Goal: Information Seeking & Learning: Check status

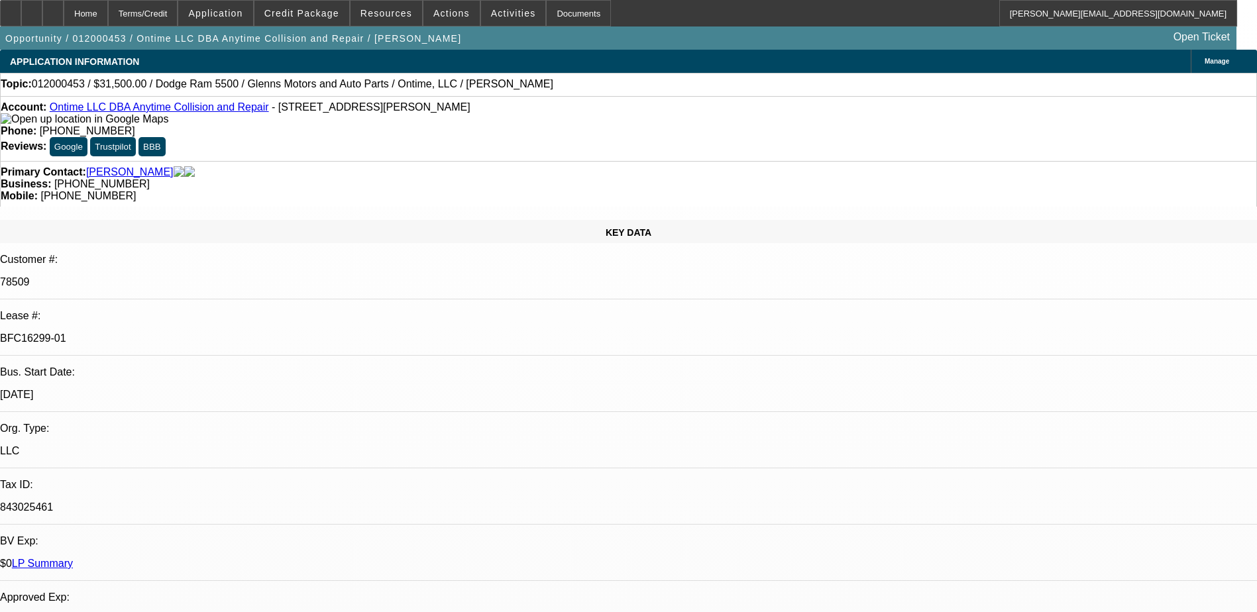
select select "0.1"
select select "2"
select select "0.1"
select select "2"
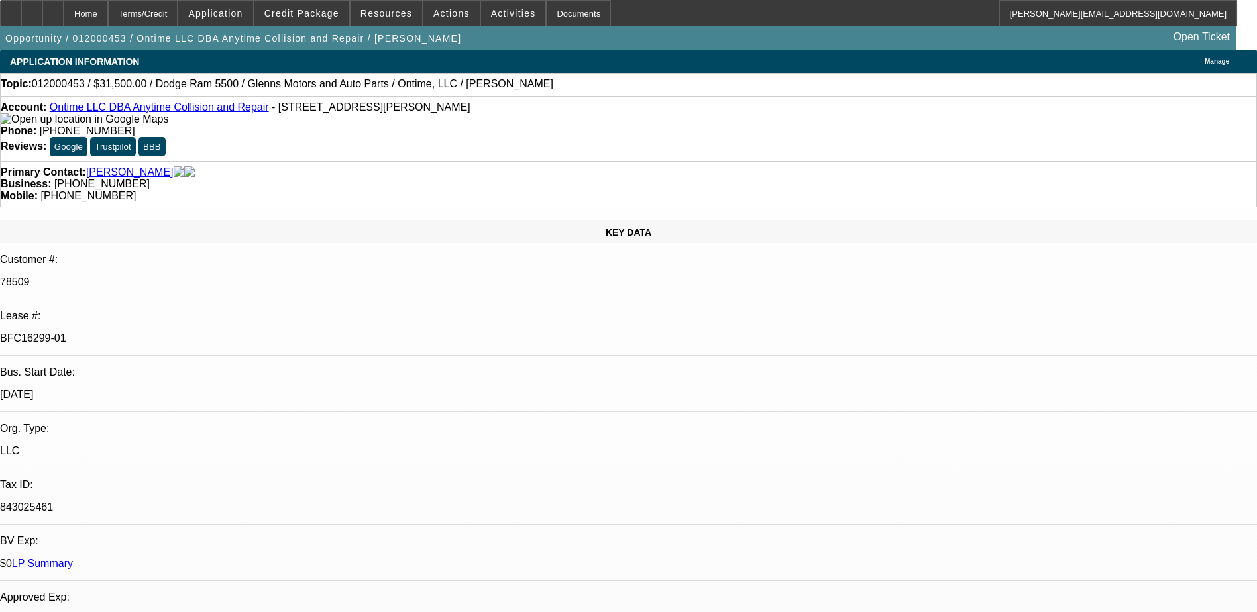
select select "0.1"
select select "2"
select select "0.1"
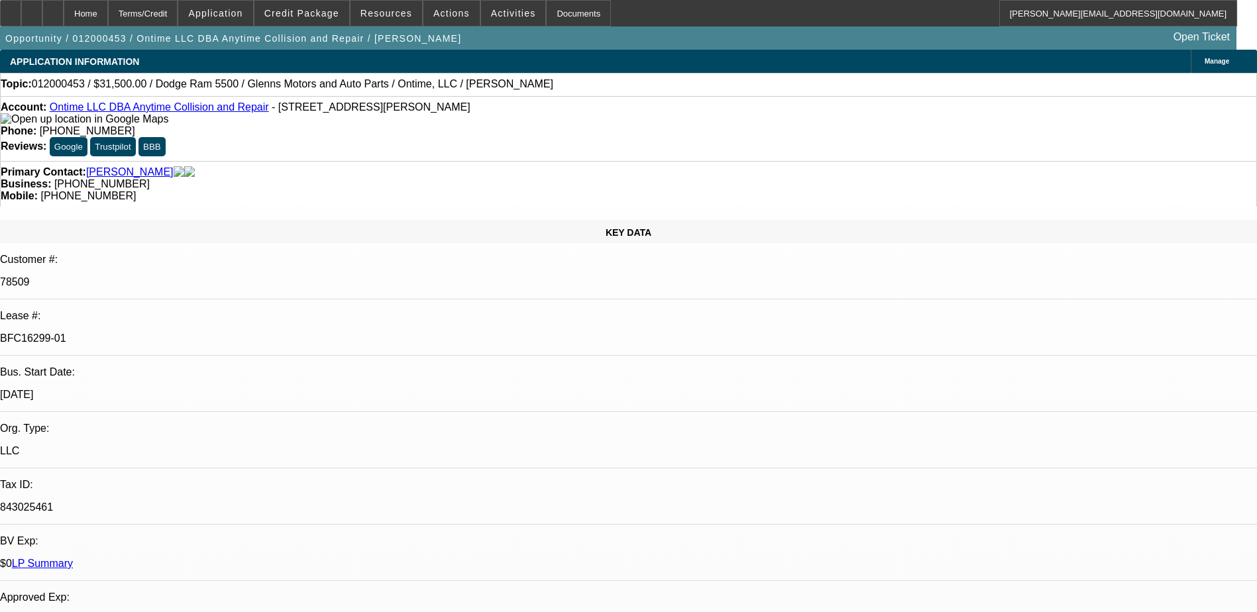
select select "2"
select select "0.1"
select select "1"
select select "2"
select select "4"
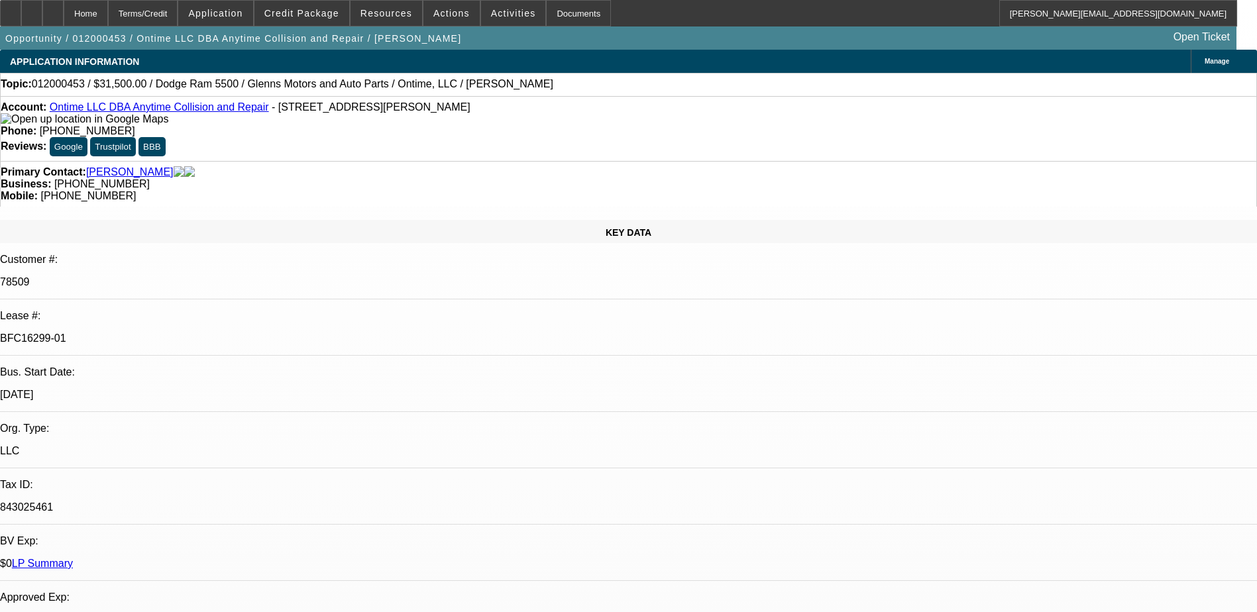
select select "1"
select select "2"
select select "4"
select select "1"
select select "2"
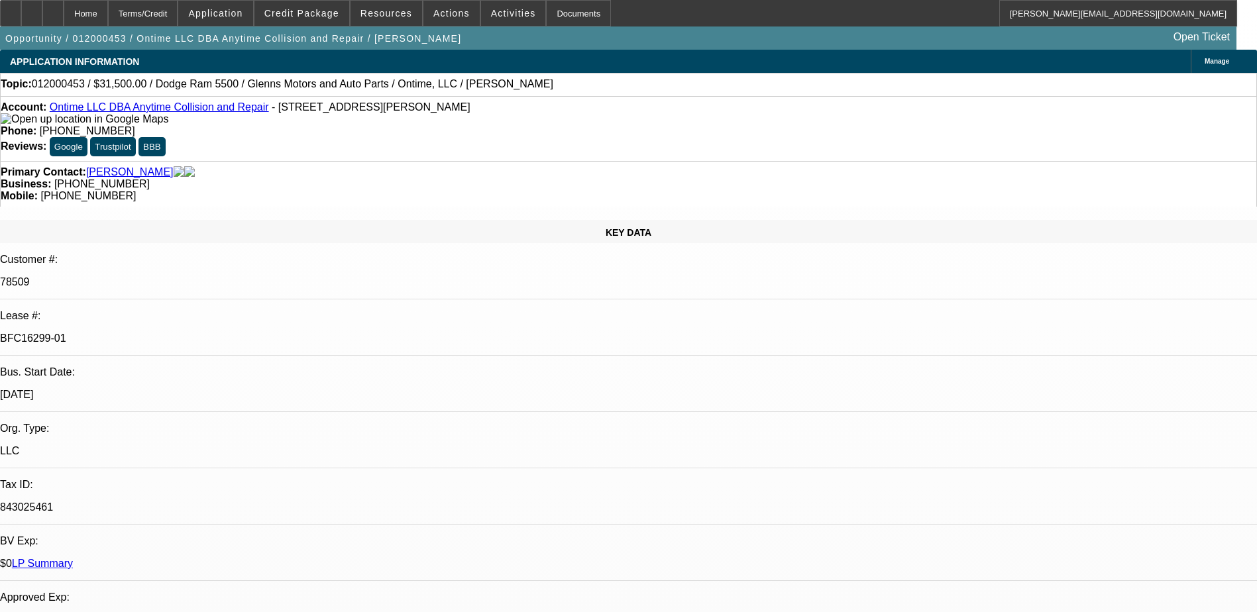
select select "4"
select select "1"
select select "2"
select select "4"
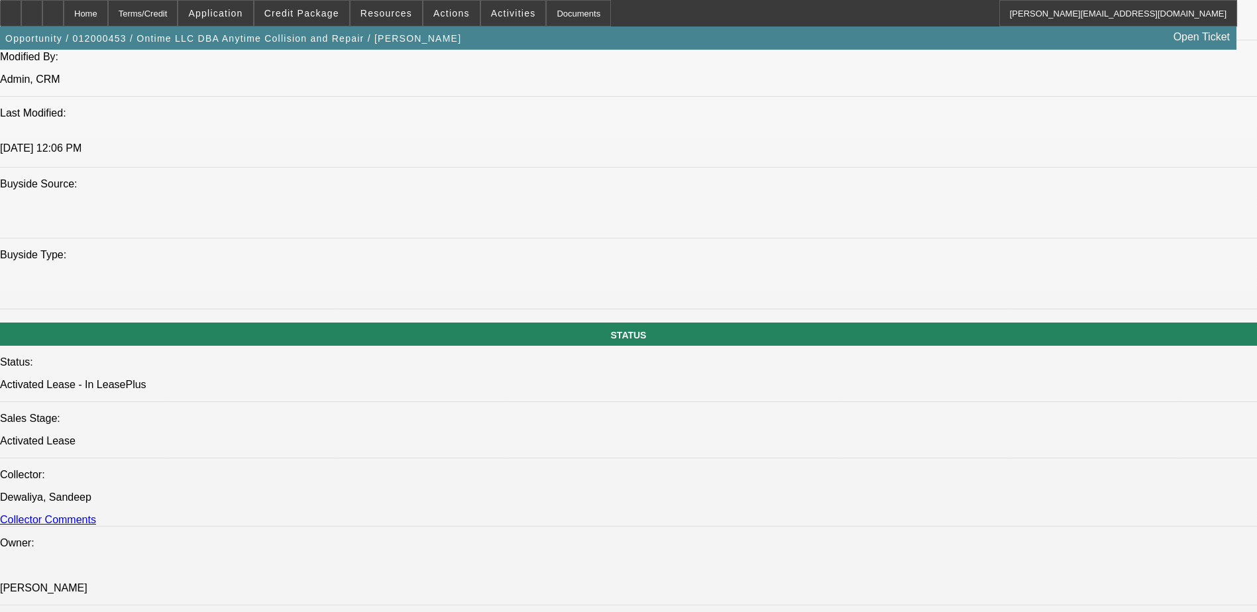
scroll to position [1325, 0]
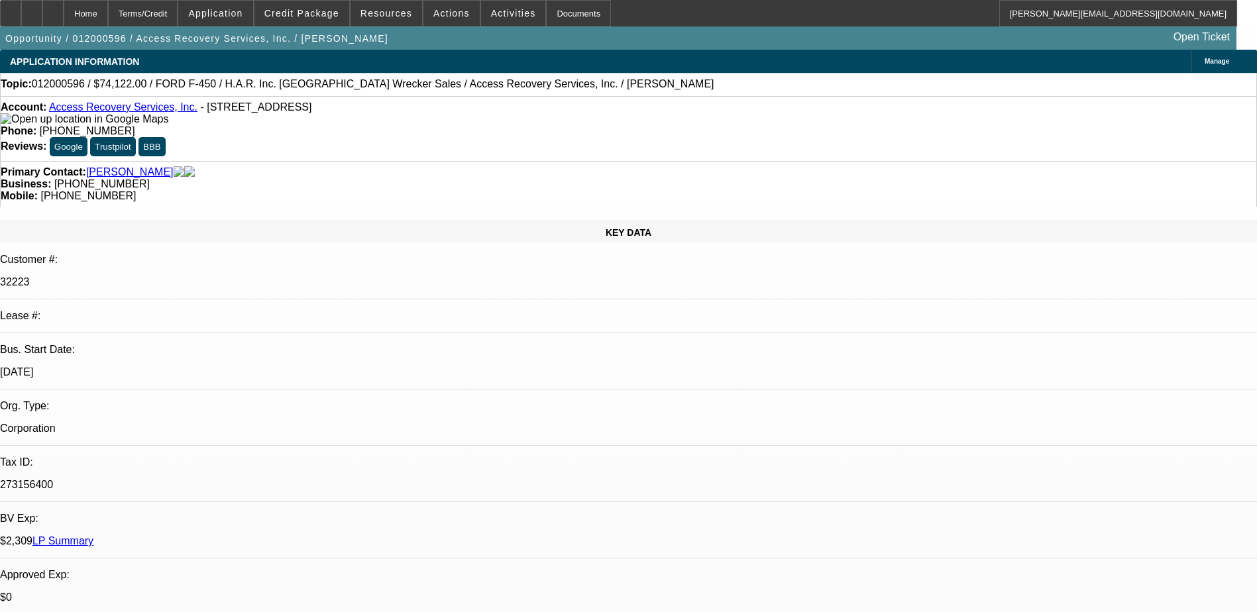
select select "0"
select select "2"
select select "0.1"
select select "0"
select select "2"
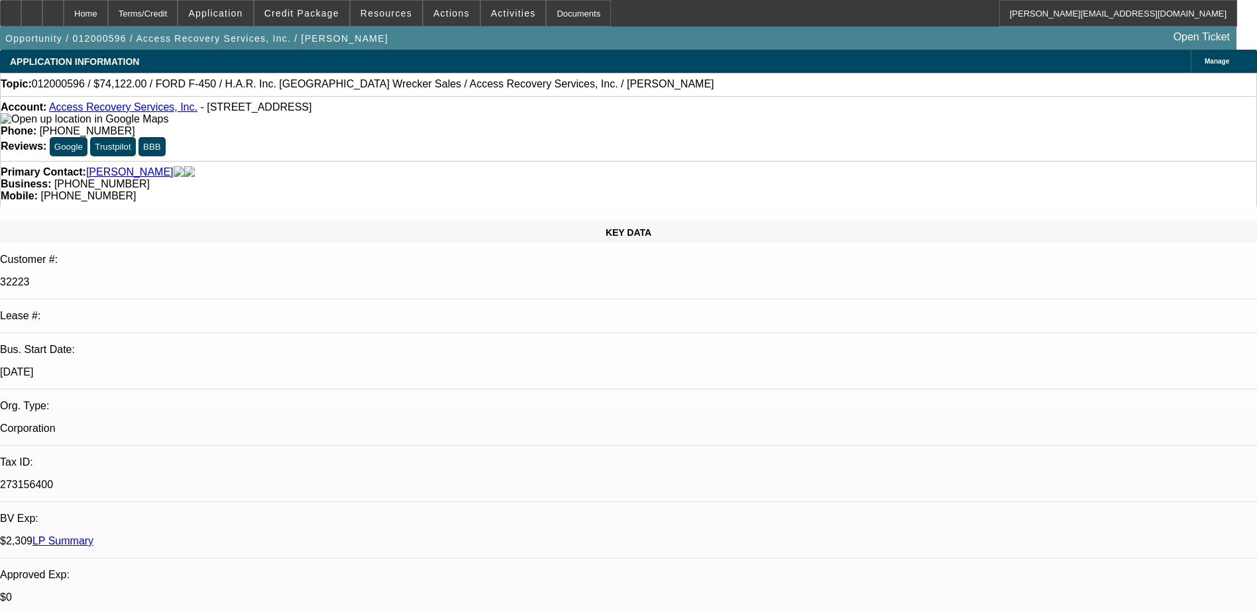
select select "0.1"
select select "0"
select select "2"
select select "0.1"
select select "0"
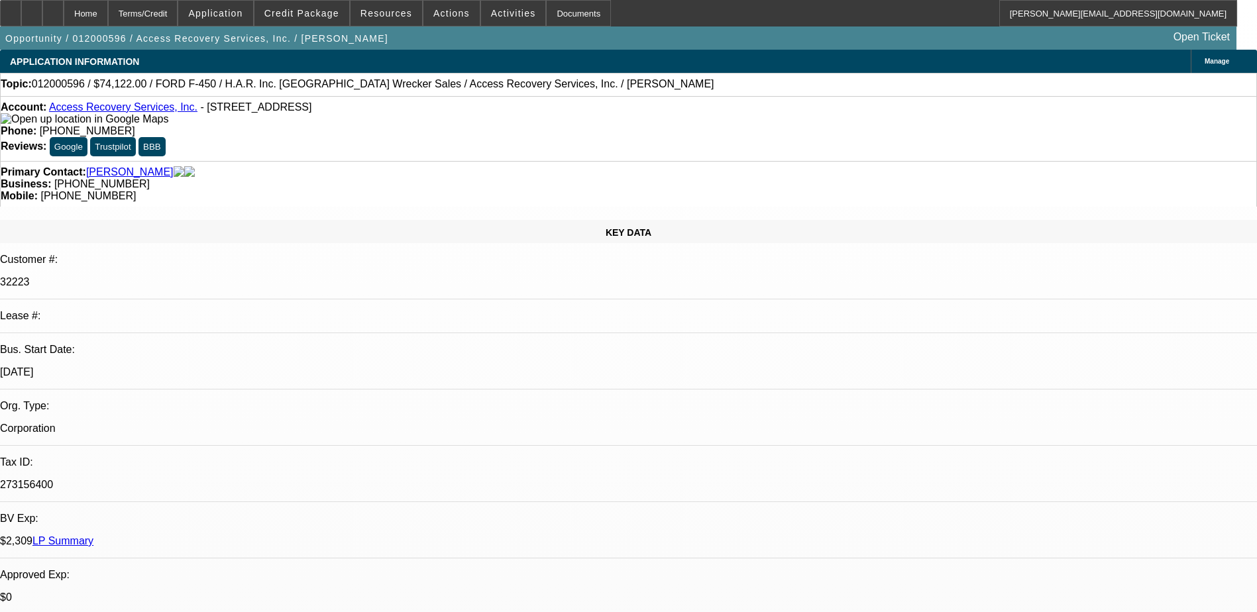
select select "2"
select select "0.1"
select select "1"
select select "2"
select select "4"
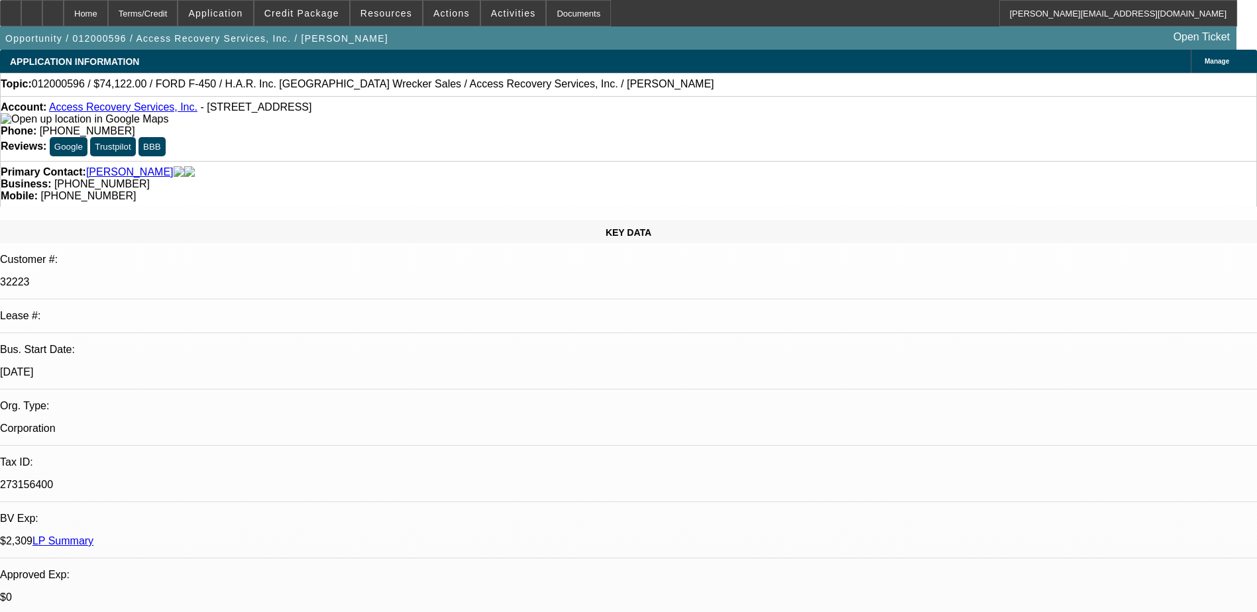
select select "1"
select select "2"
select select "4"
select select "1"
select select "2"
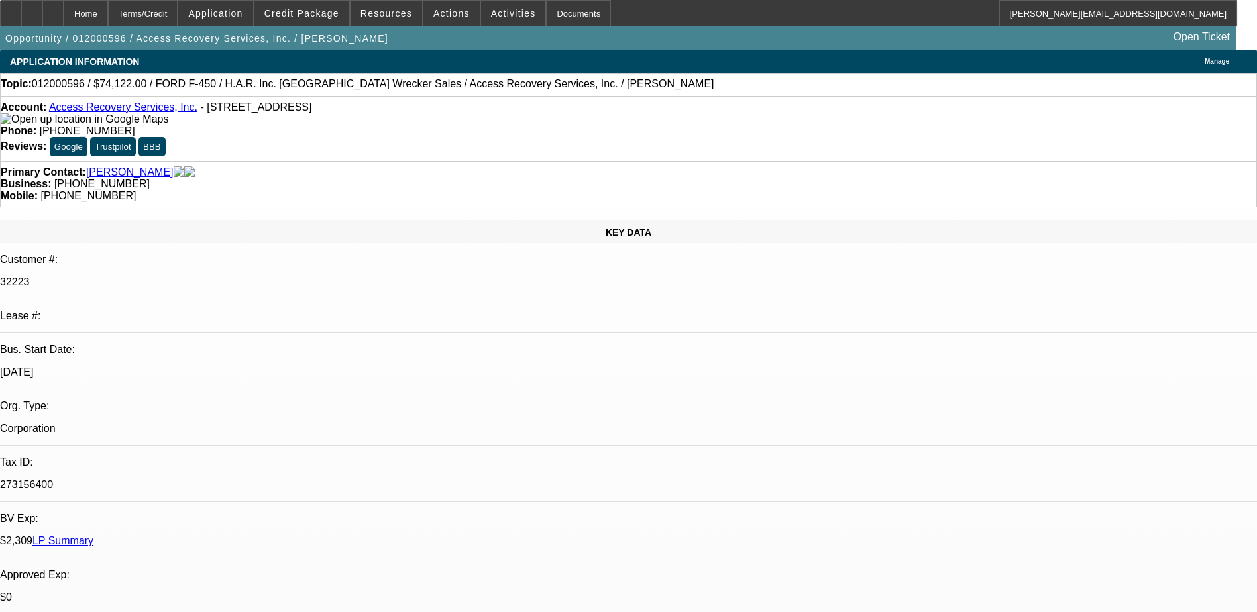
select select "4"
select select "1"
select select "2"
select select "4"
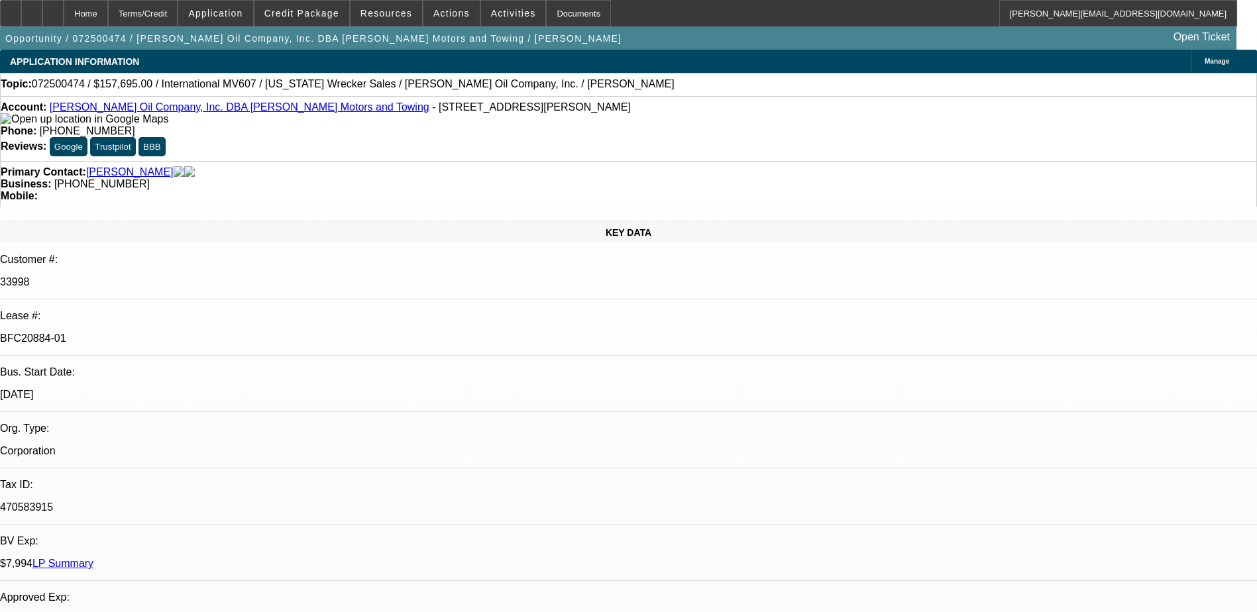
select select "0"
select select "0.1"
select select "0"
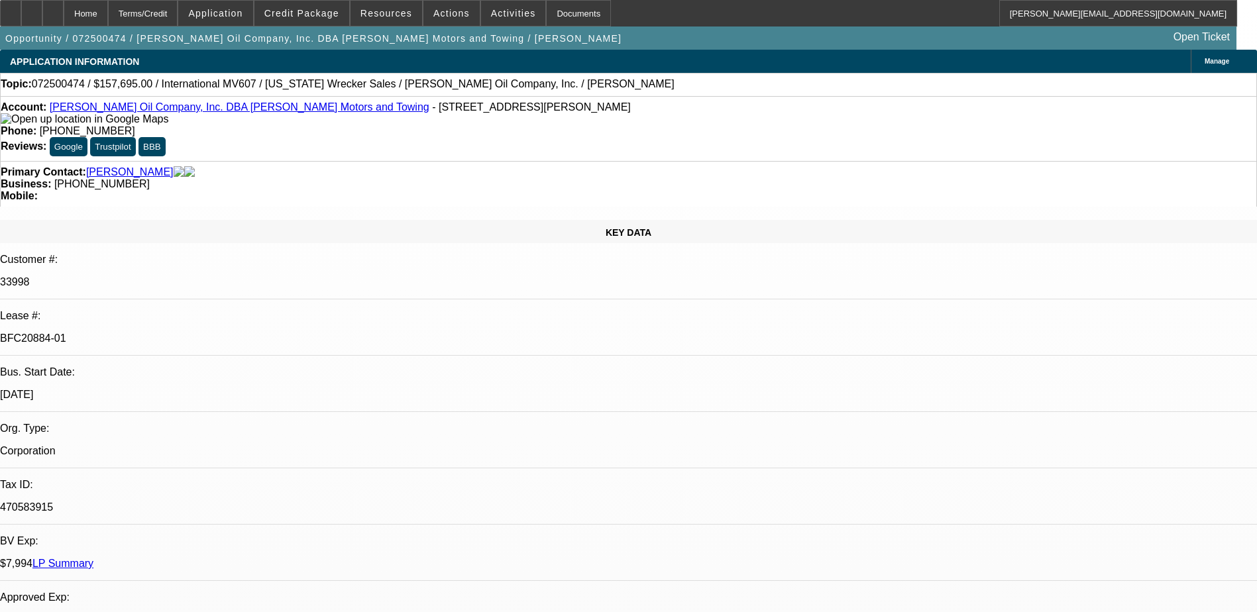
select select "0"
select select "2"
select select "0.1"
select select "0"
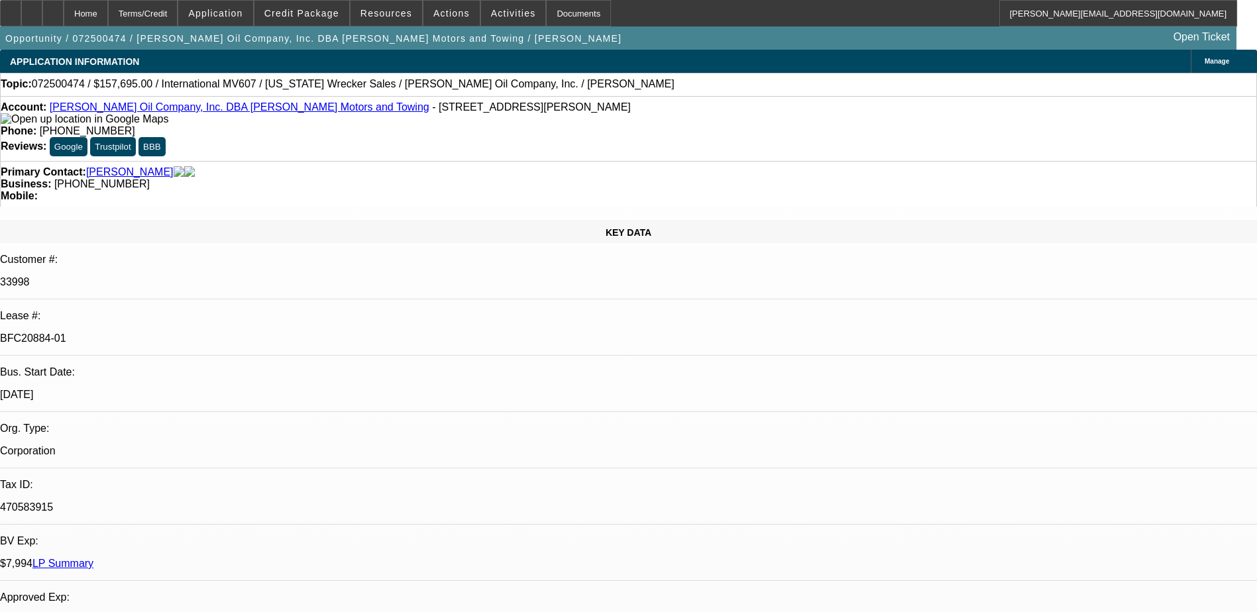
select select "2"
select select "0.1"
select select "1"
select select "4"
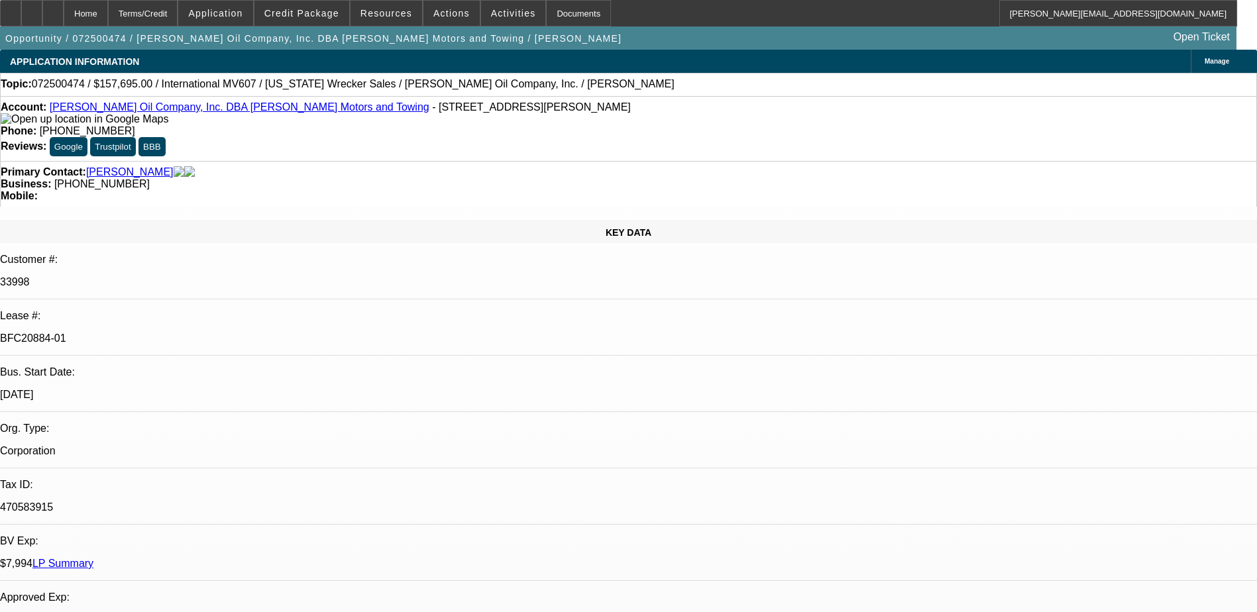
select select "1"
select select "6"
select select "1"
select select "2"
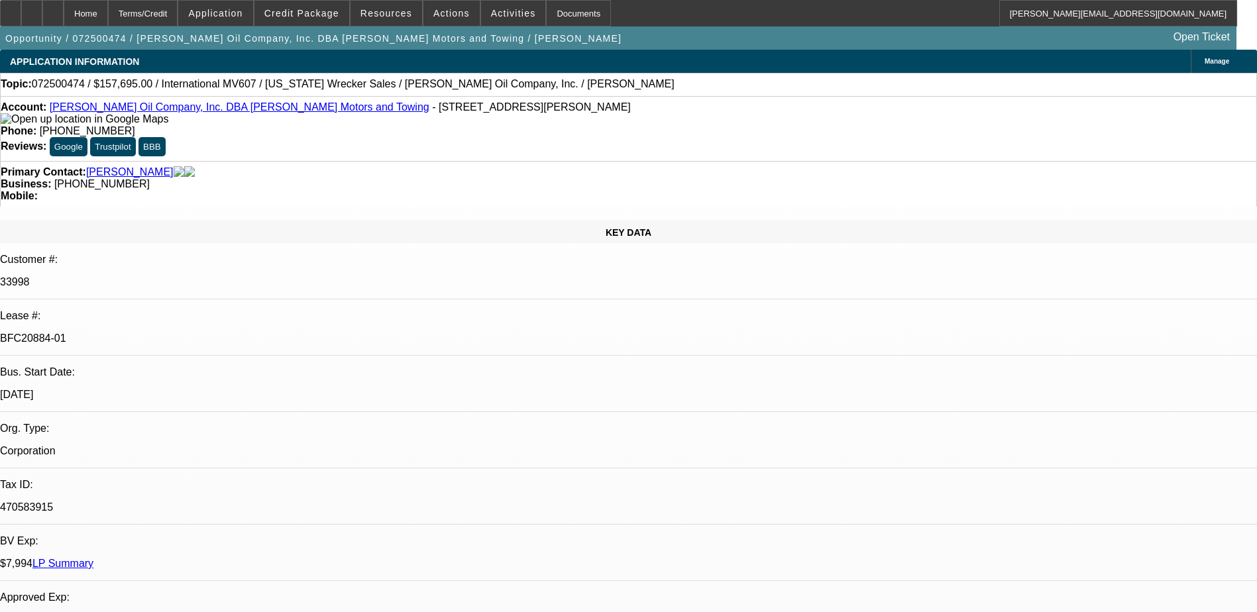
select select "4"
select select "1"
select select "2"
select select "4"
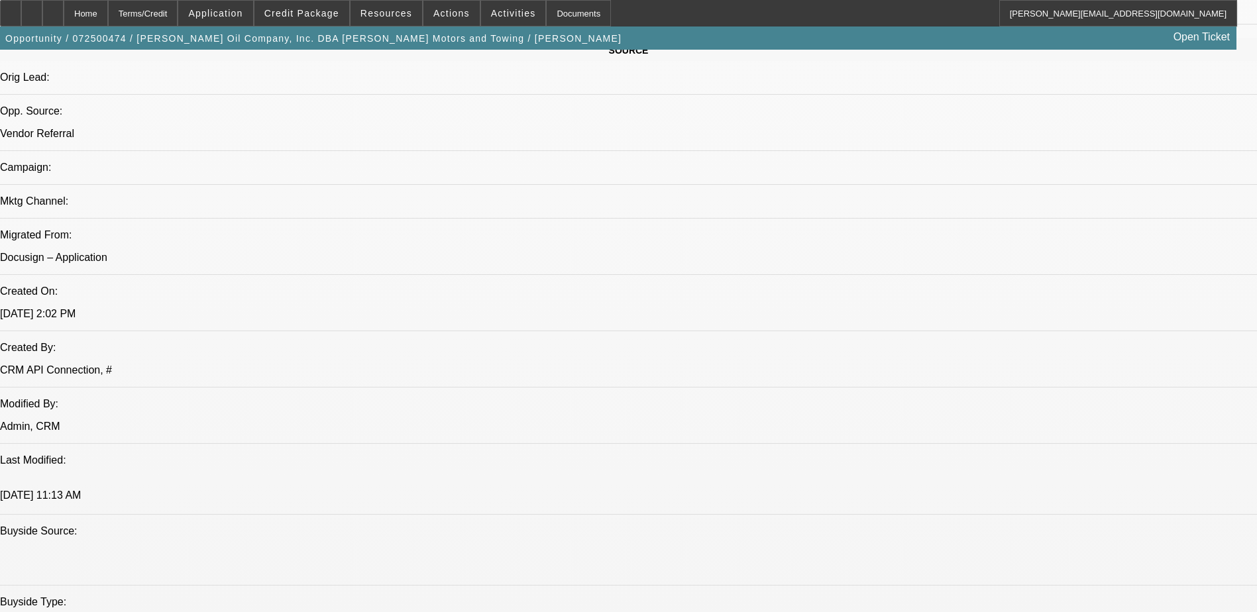
scroll to position [2331, 0]
drag, startPoint x: 932, startPoint y: 334, endPoint x: 910, endPoint y: 288, distance: 51.6
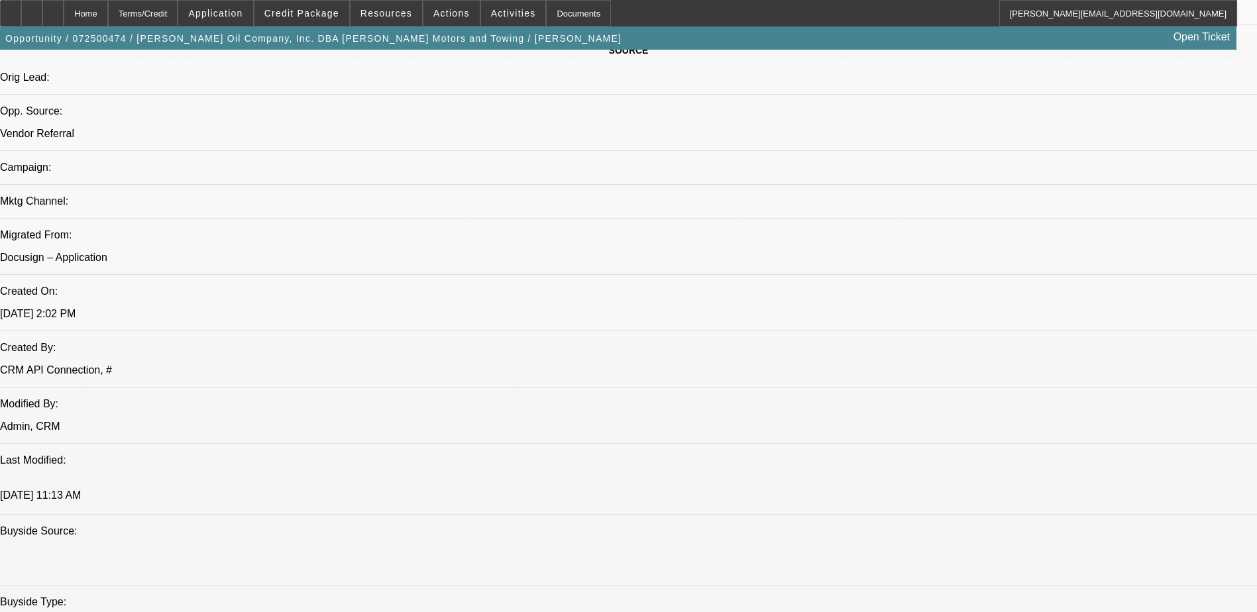
scroll to position [0, 0]
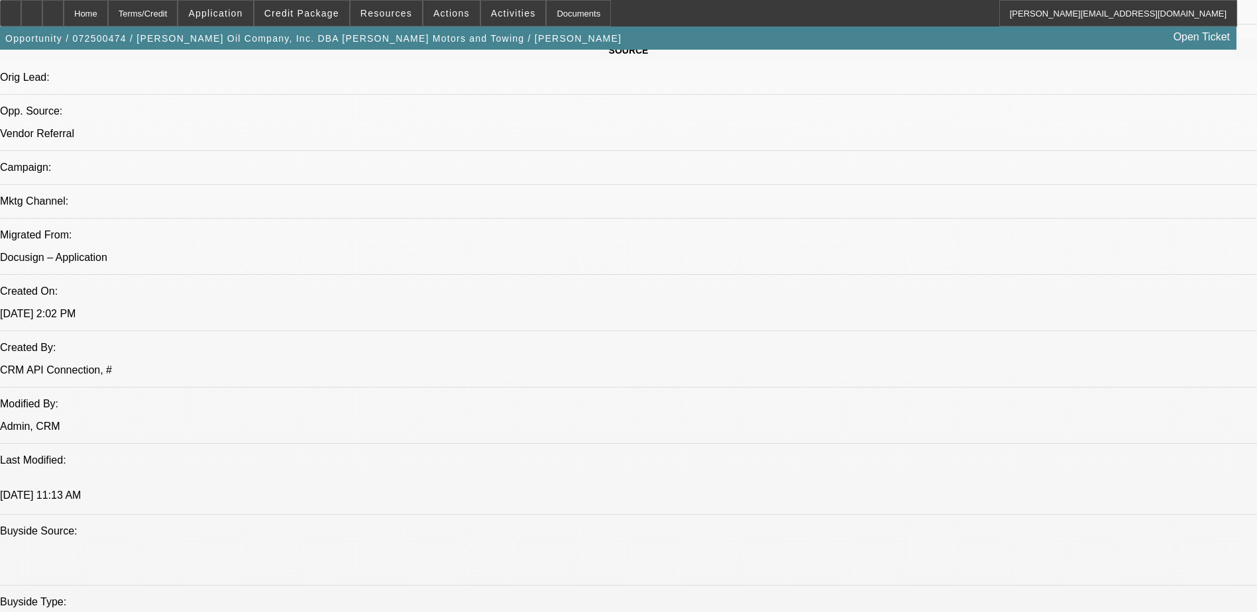
scroll to position [1999, 0]
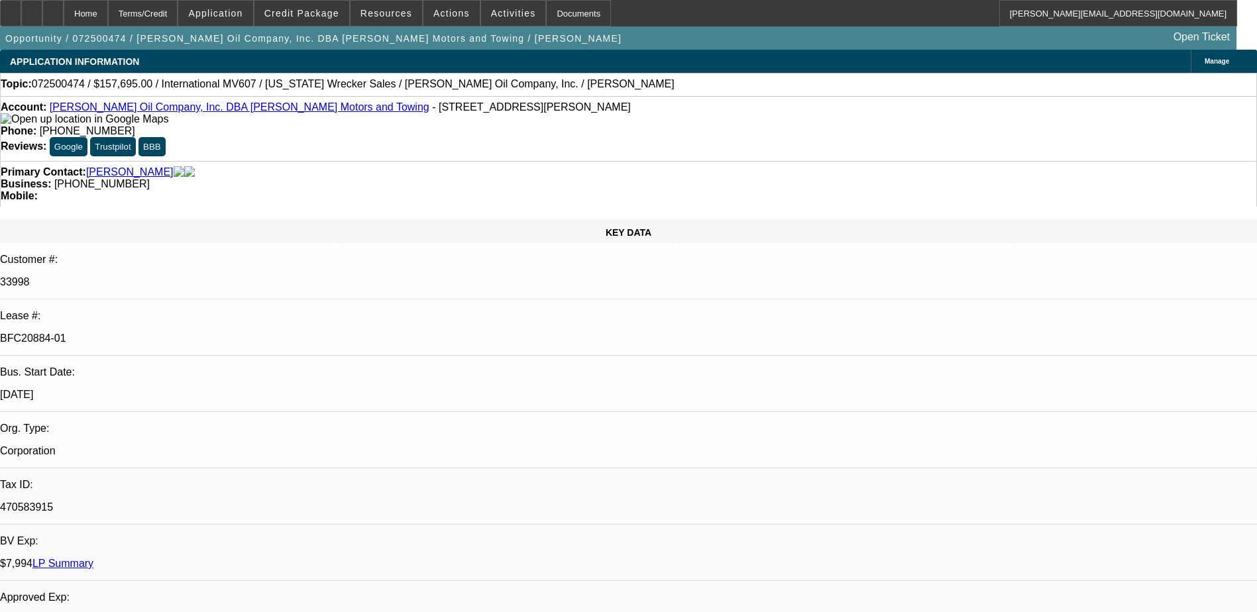
scroll to position [0, 0]
